Goal: Information Seeking & Learning: Find specific fact

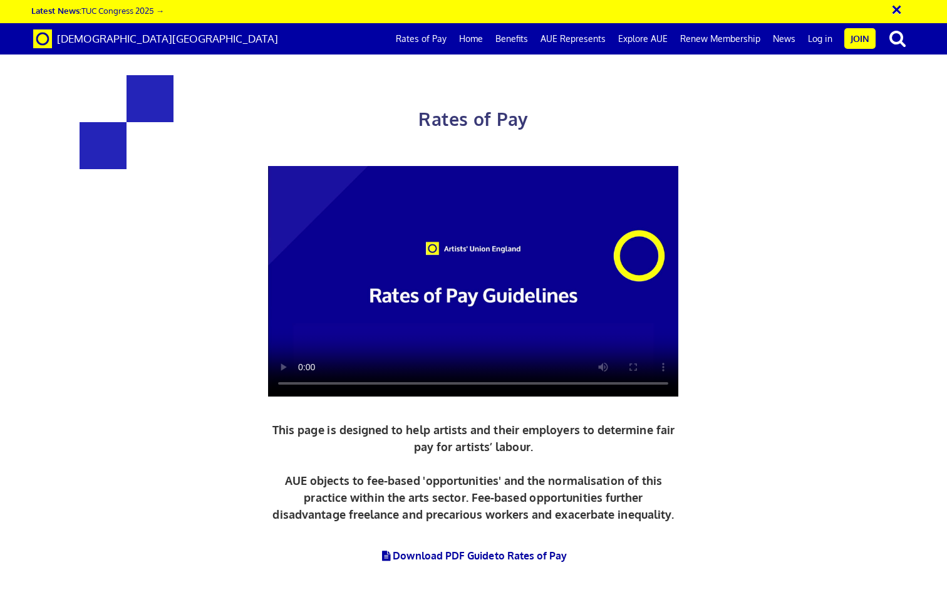
scroll to position [432, 0]
drag, startPoint x: 534, startPoint y: 487, endPoint x: 715, endPoint y: 504, distance: 181.8
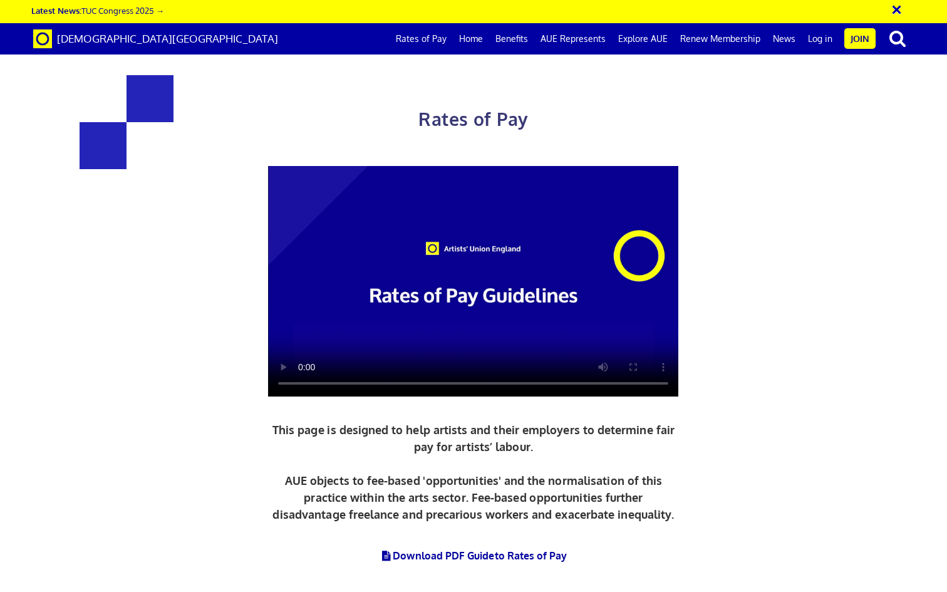
drag, startPoint x: 203, startPoint y: 175, endPoint x: 671, endPoint y: 179, distance: 468.5
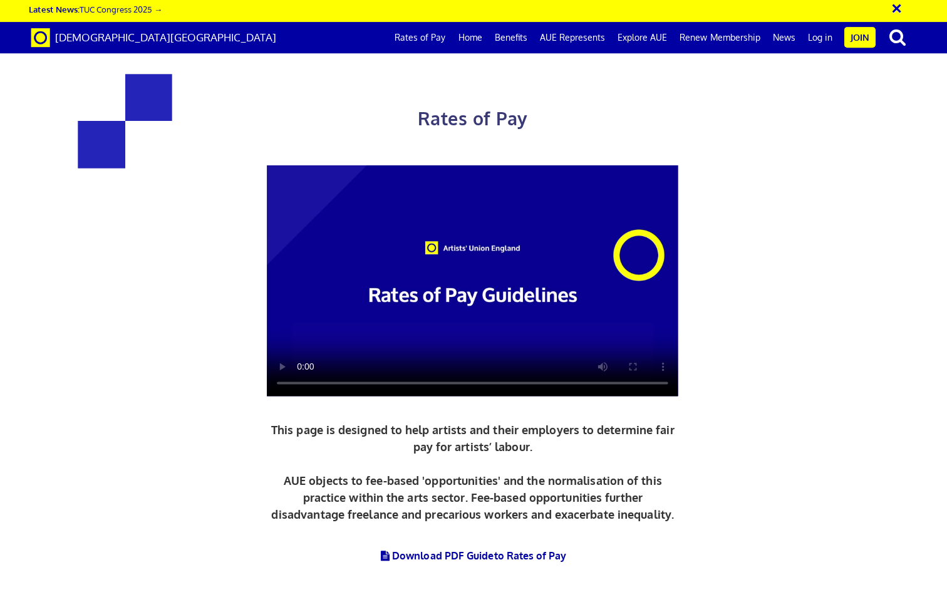
scroll to position [1580, 0]
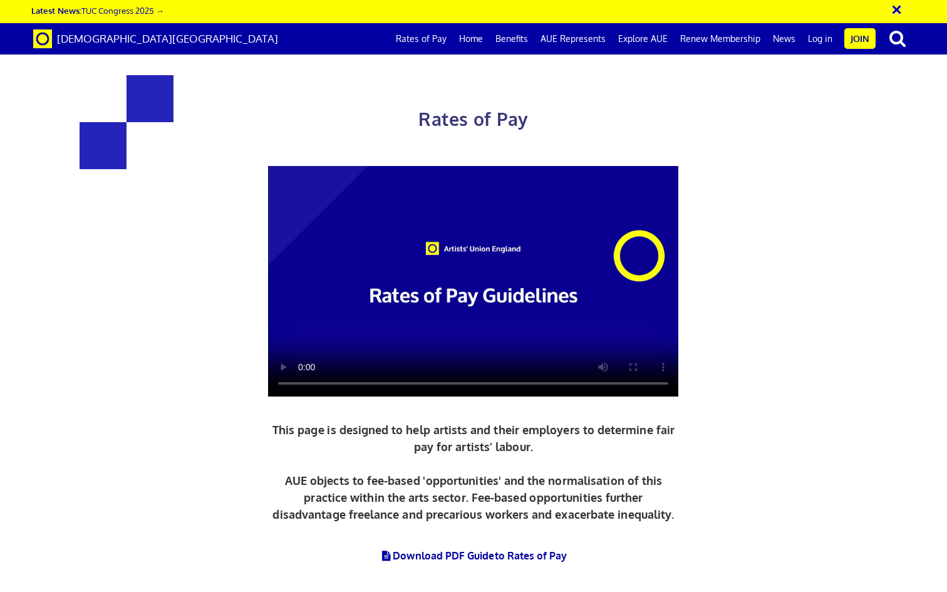
drag, startPoint x: 226, startPoint y: 235, endPoint x: 725, endPoint y: 251, distance: 498.8
